Goal: Task Accomplishment & Management: Manage account settings

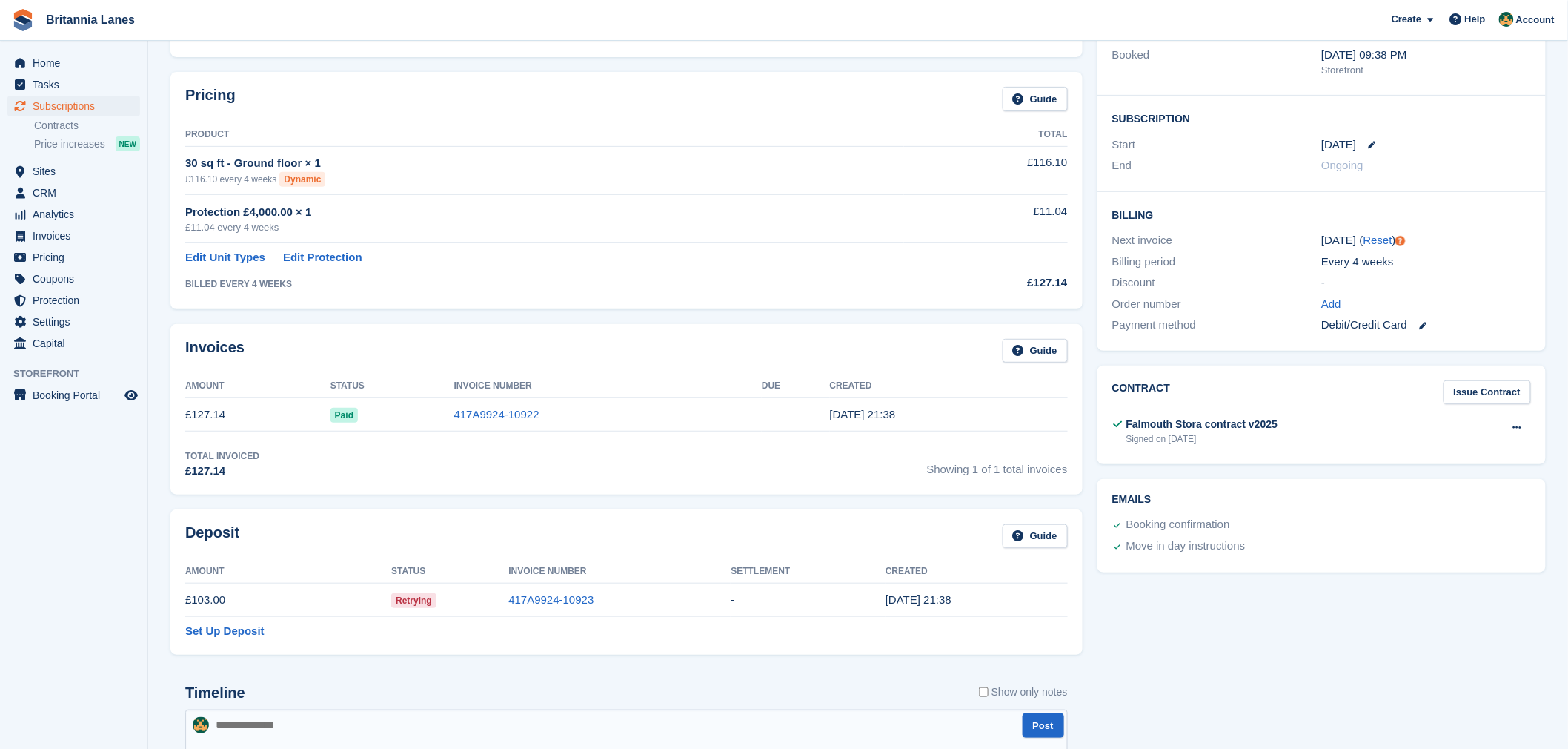
scroll to position [230, 0]
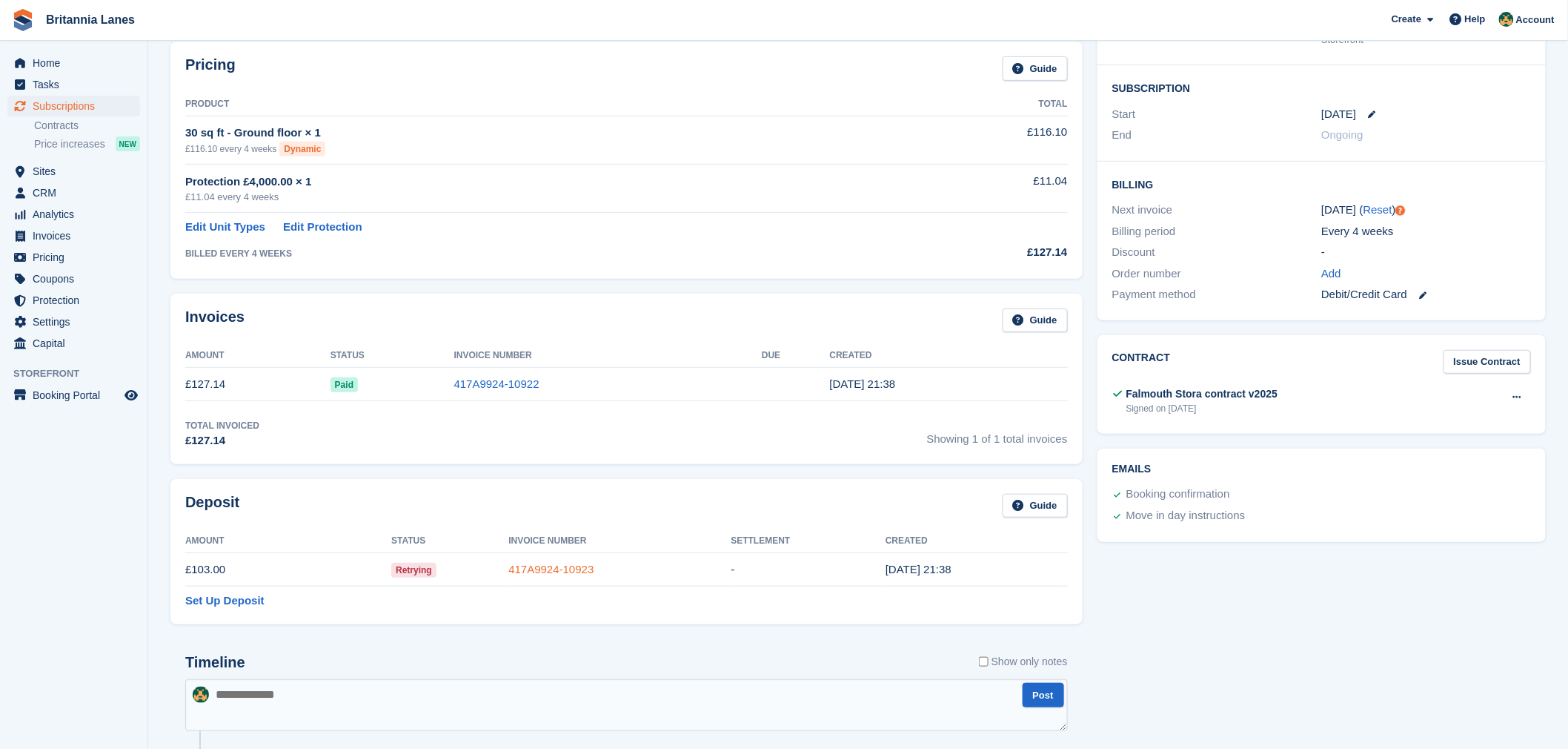
click at [530, 571] on link "417A9924-10923" at bounding box center [550, 569] width 85 height 13
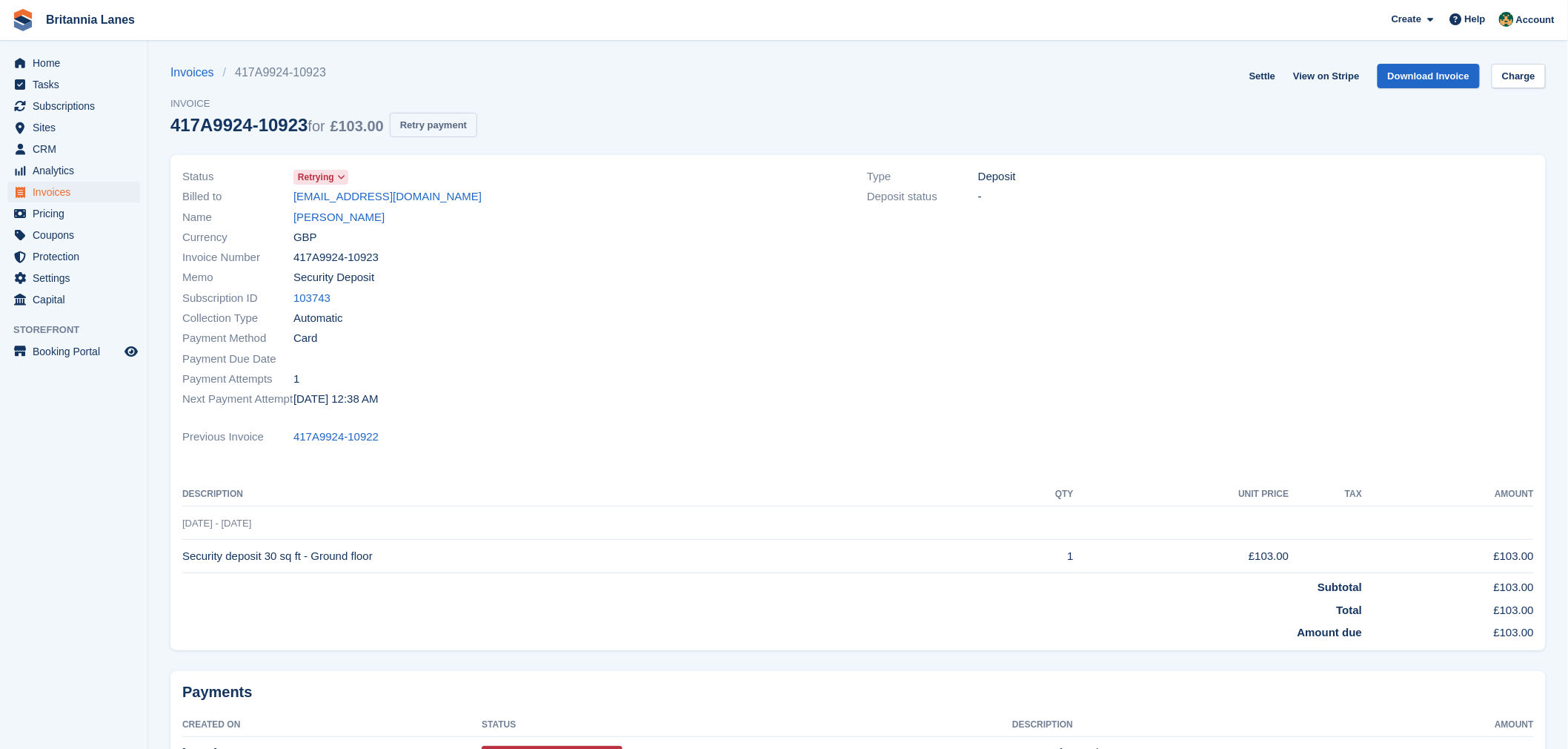
click at [427, 129] on button "Retry payment" at bounding box center [433, 125] width 87 height 24
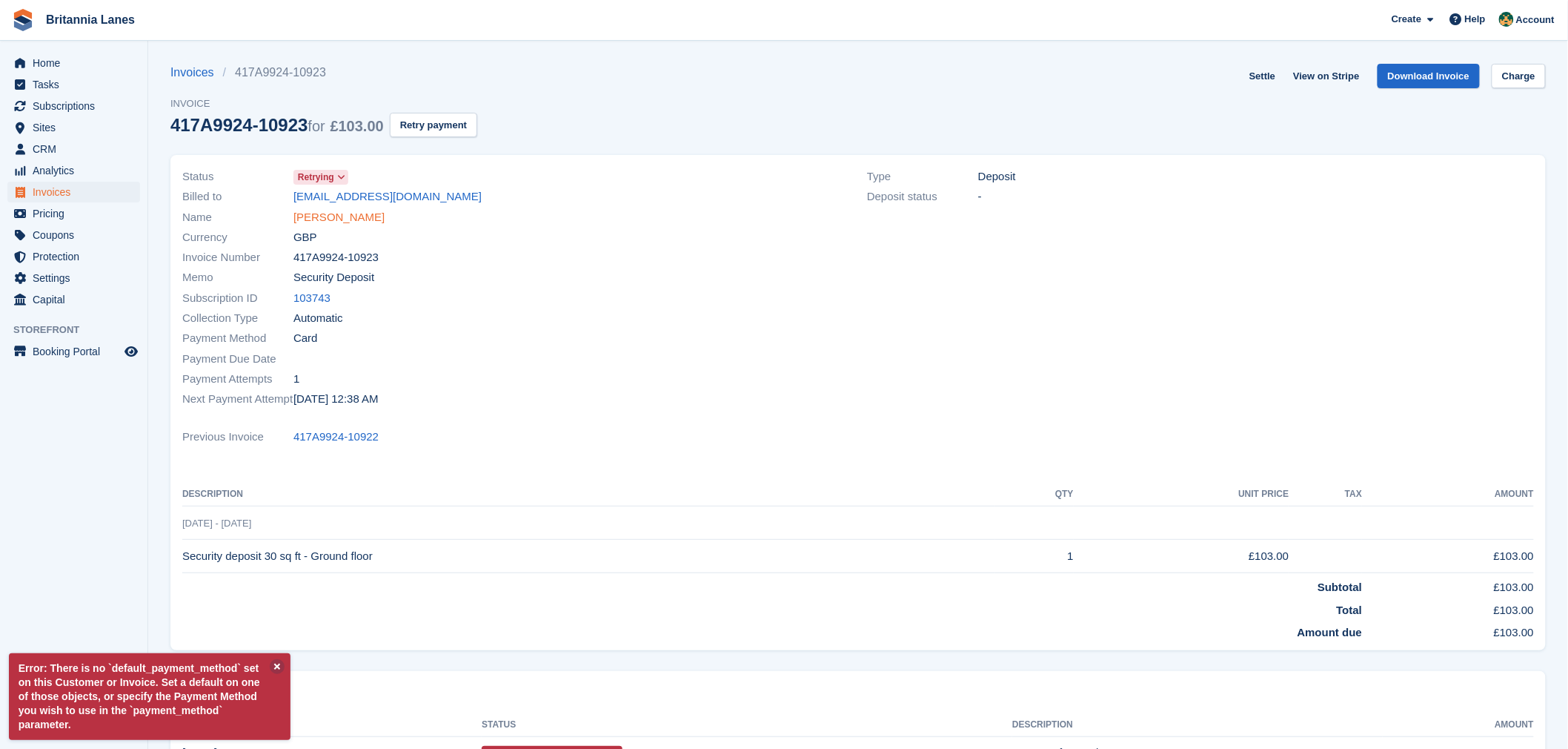
click at [331, 217] on link "[PERSON_NAME]" at bounding box center [338, 218] width 91 height 17
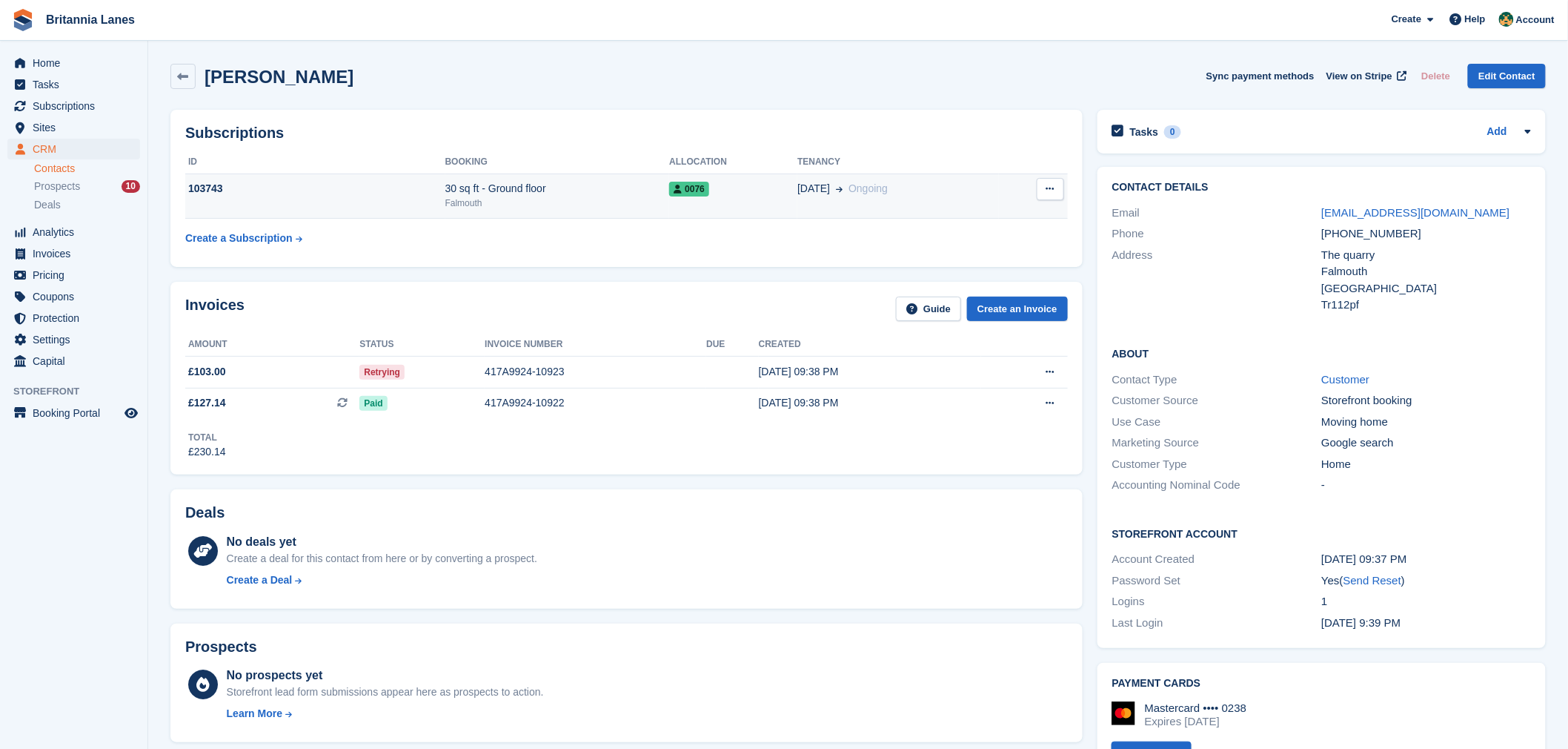
click at [1058, 184] on button at bounding box center [1051, 190] width 28 height 23
click at [479, 197] on div "Falmouth" at bounding box center [557, 203] width 224 height 13
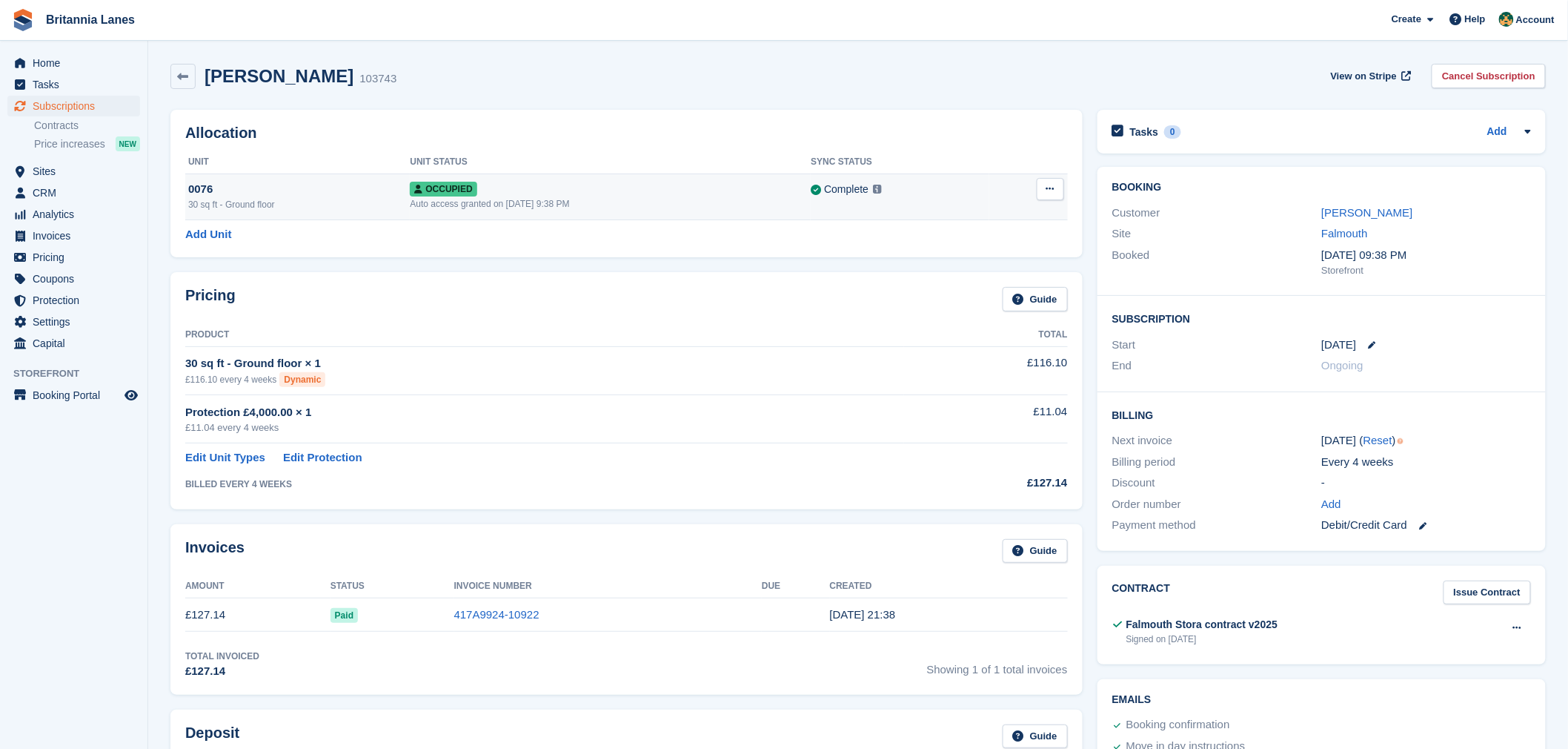
click at [1055, 194] on button at bounding box center [1051, 190] width 28 height 23
click at [992, 220] on p "Overlock" at bounding box center [993, 218] width 129 height 19
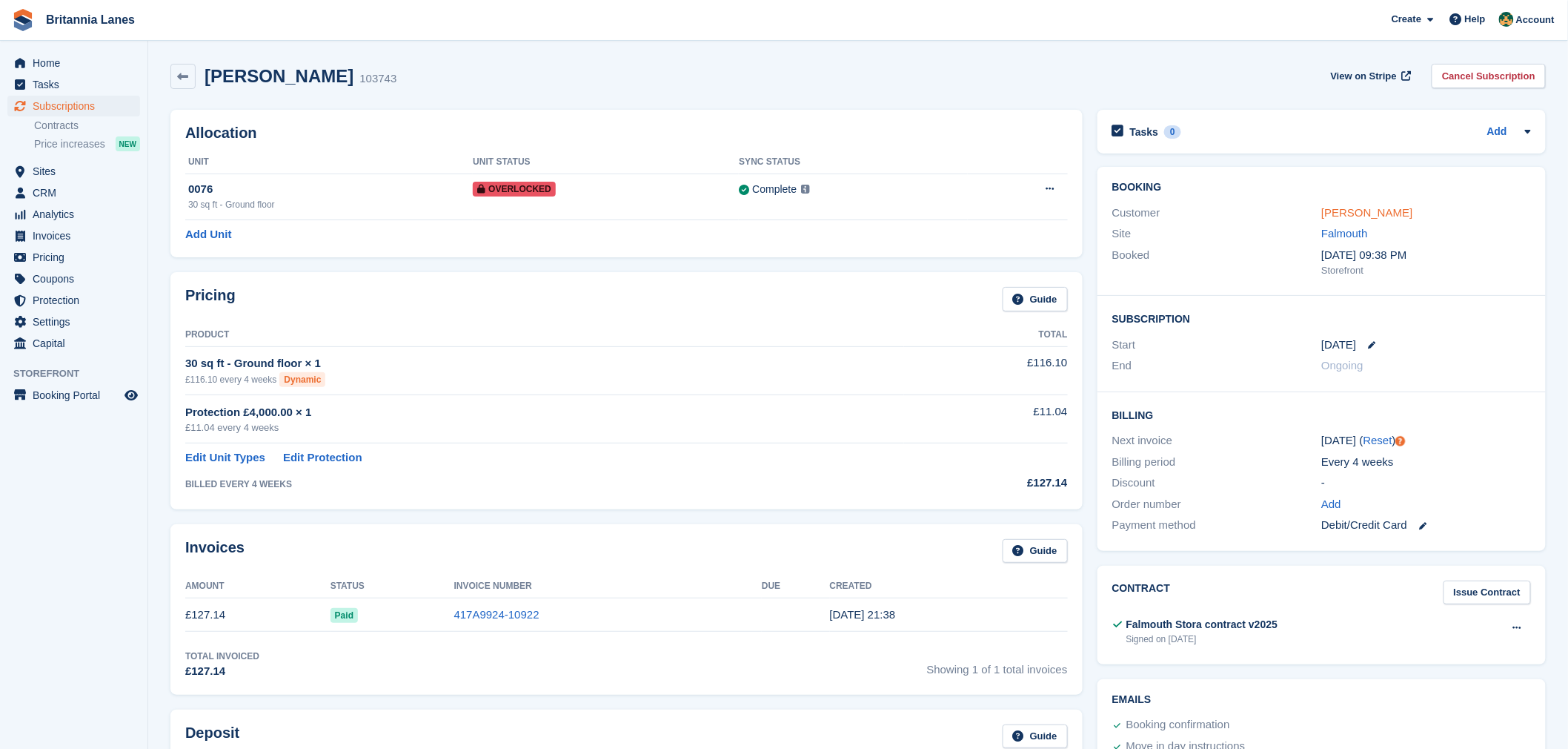
click at [1387, 211] on link "[PERSON_NAME]" at bounding box center [1366, 212] width 91 height 13
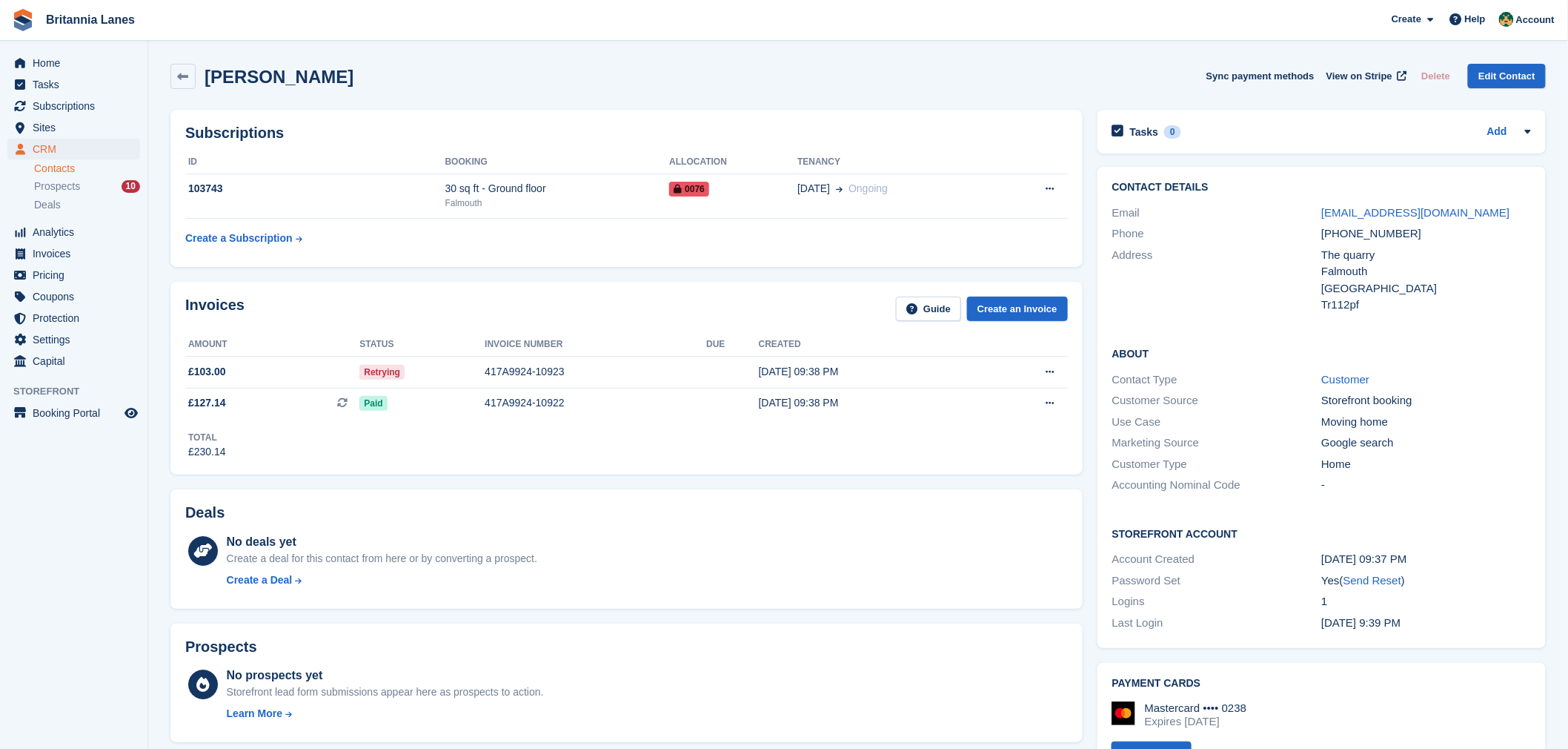
click at [1443, 235] on div "+447555276440" at bounding box center [1426, 234] width 209 height 17
drag, startPoint x: 1480, startPoint y: 202, endPoint x: 1316, endPoint y: 210, distance: 164.2
click at [1316, 210] on div "Email josephbreheny0@gmail.com" at bounding box center [1321, 213] width 419 height 22
copy div "josephbreheny0@gmail.com"
click at [520, 371] on div "417A9924-10923" at bounding box center [595, 371] width 222 height 16
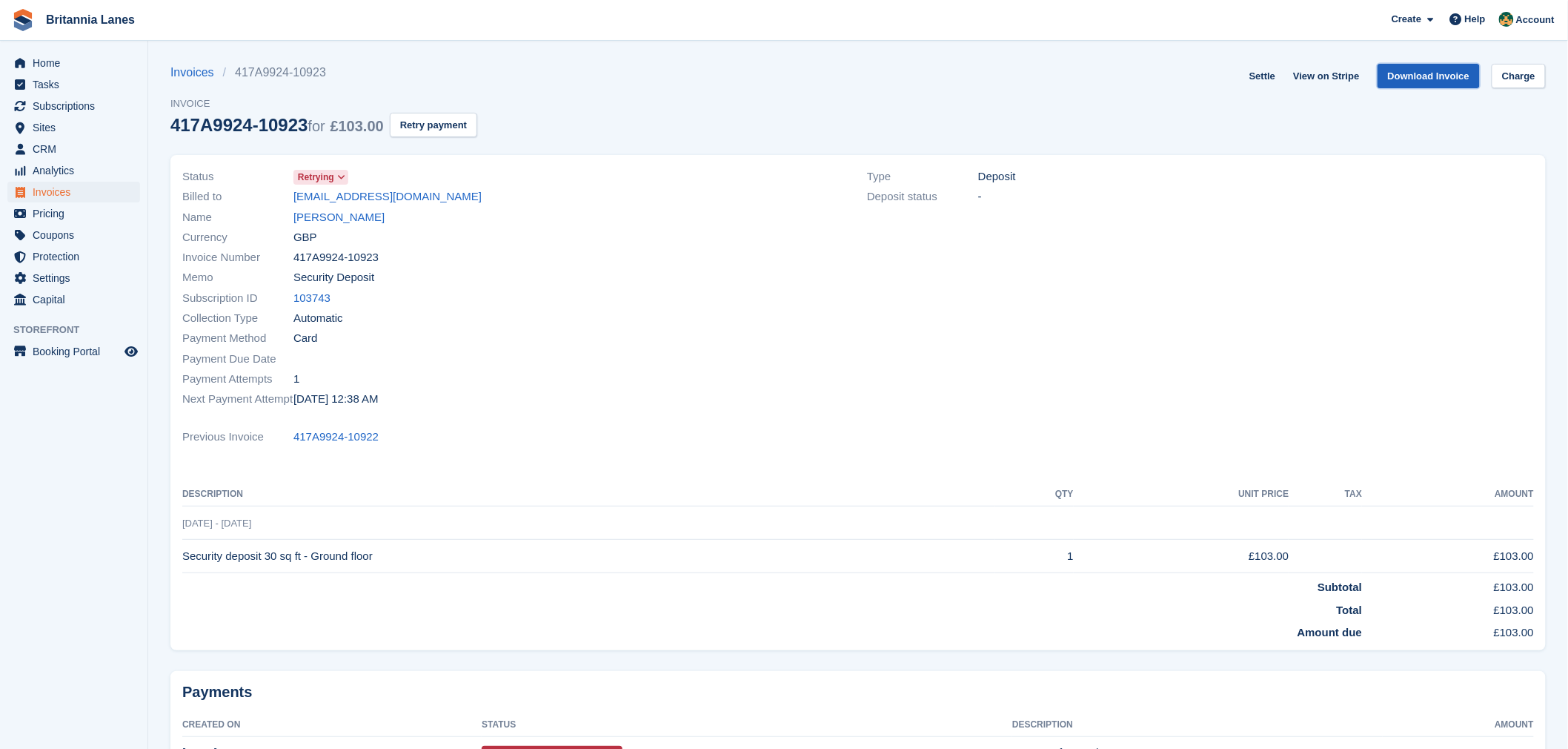
click at [1424, 76] on link "Download Invoice" at bounding box center [1429, 76] width 103 height 24
click at [347, 218] on link "[PERSON_NAME]" at bounding box center [338, 218] width 91 height 17
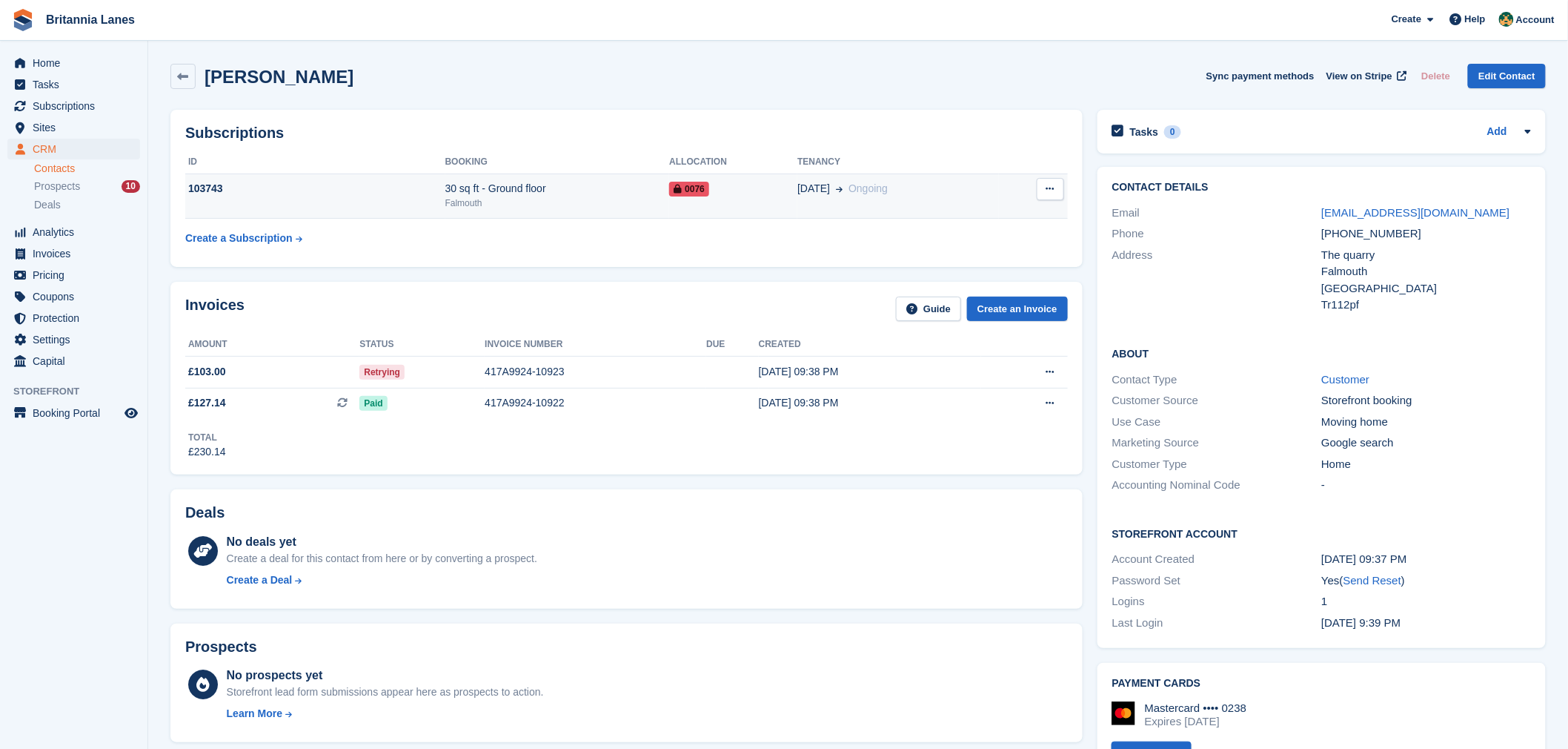
click at [529, 211] on td "30 sq ft - Ground floor Falmouth" at bounding box center [557, 196] width 224 height 45
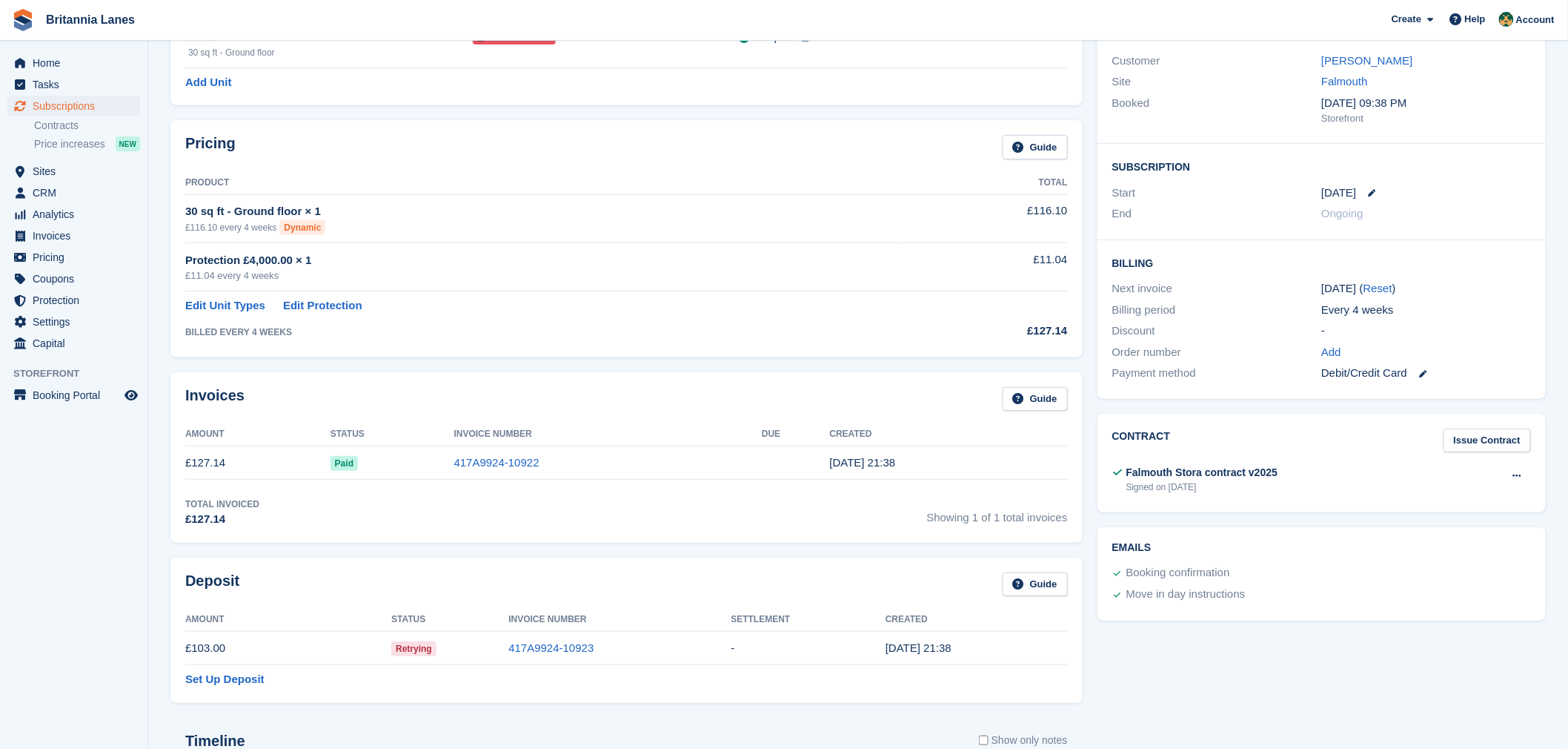
scroll to position [153, 0]
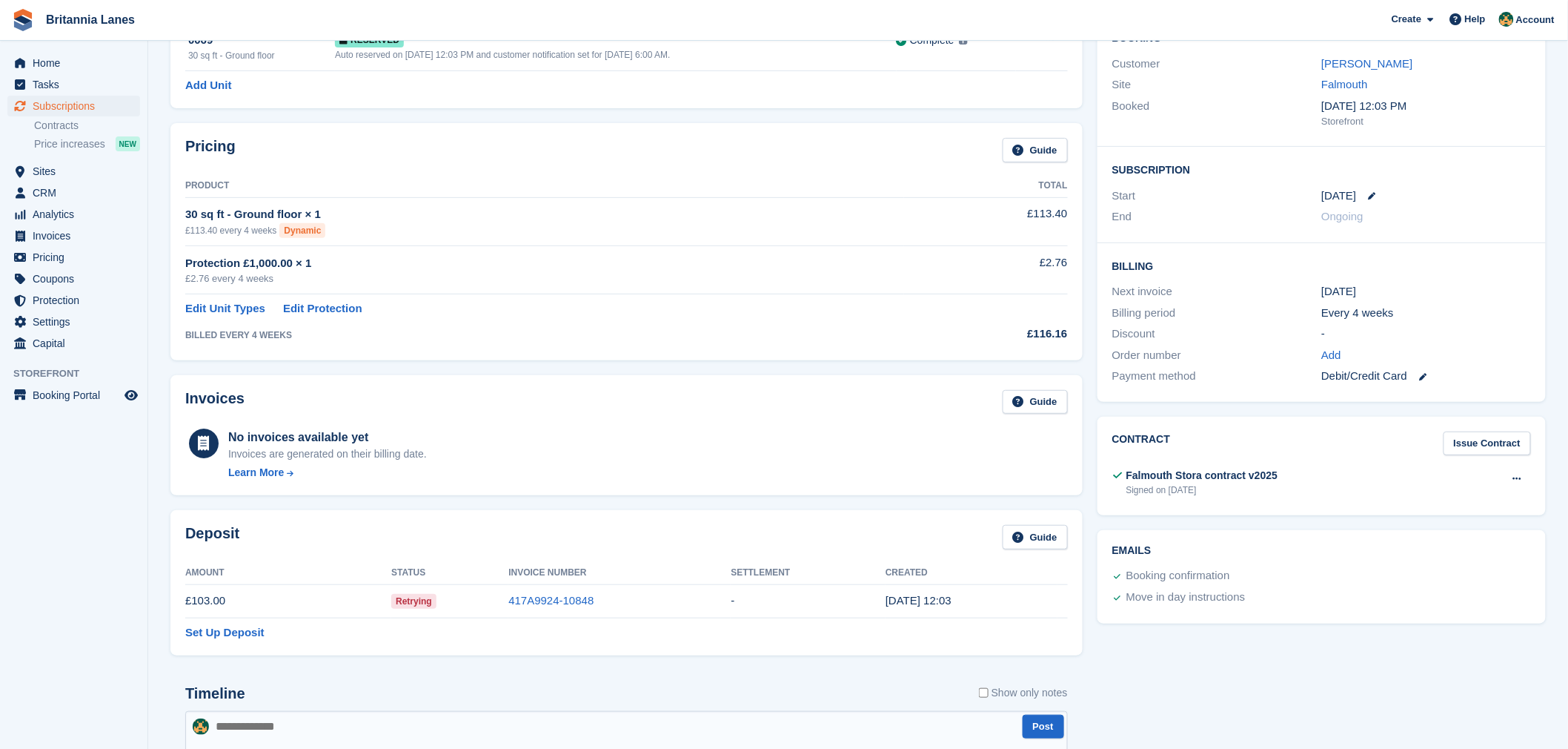
scroll to position [269, 0]
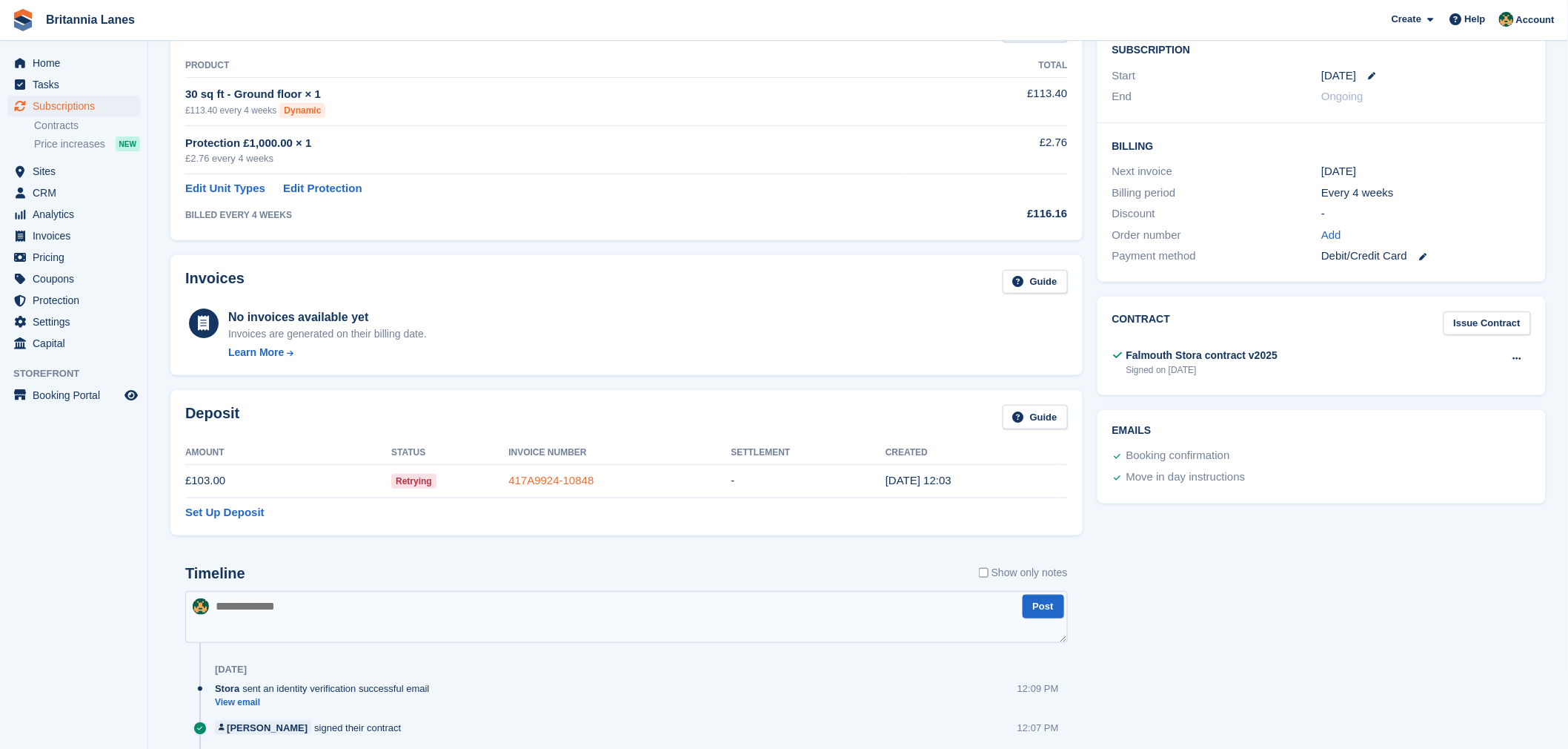
click at [573, 483] on link "417A9924-10848" at bounding box center [550, 480] width 85 height 13
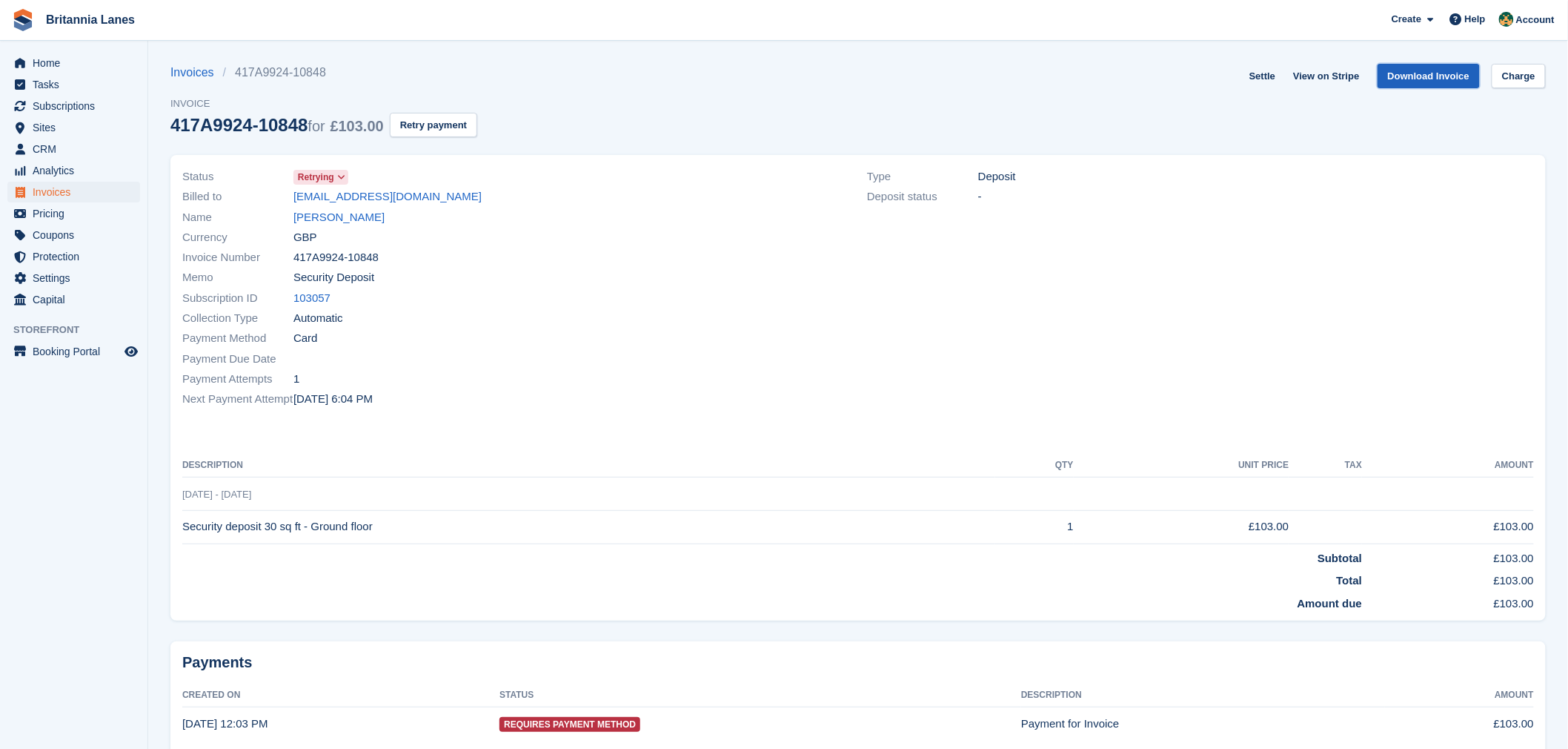
click at [1413, 70] on link "Download Invoice" at bounding box center [1429, 76] width 103 height 24
drag, startPoint x: 471, startPoint y: 197, endPoint x: 292, endPoint y: 199, distance: 179.0
click at [292, 199] on div "Billed to [EMAIL_ADDRESS][DOMAIN_NAME]" at bounding box center [516, 197] width 667 height 20
copy div "[EMAIL_ADDRESS][DOMAIN_NAME]"
click at [343, 219] on link "[PERSON_NAME]" at bounding box center [338, 218] width 91 height 17
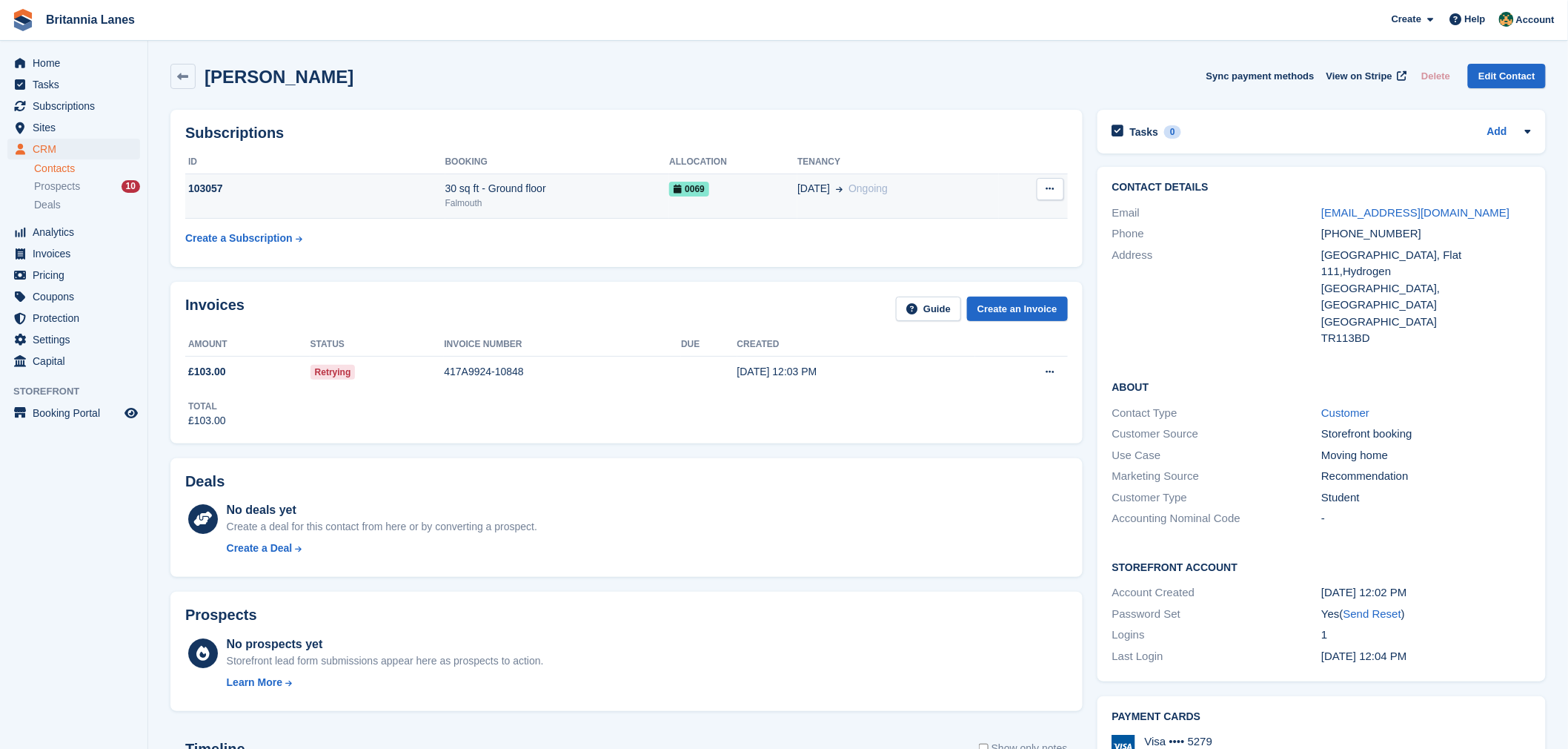
click at [817, 200] on td "[DATE] Ongoing" at bounding box center [897, 196] width 201 height 45
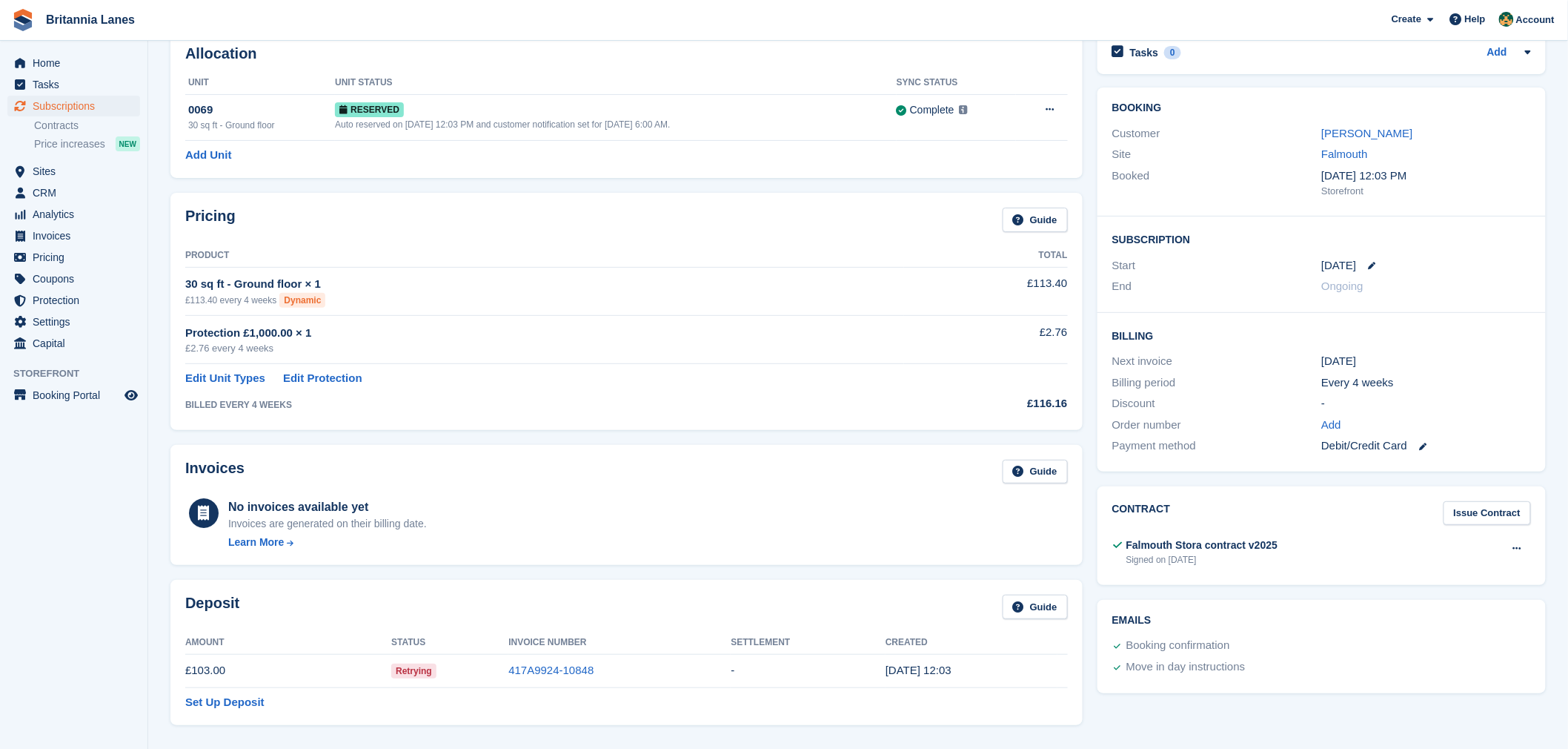
scroll to position [191, 0]
